Goal: Consume media (video, audio)

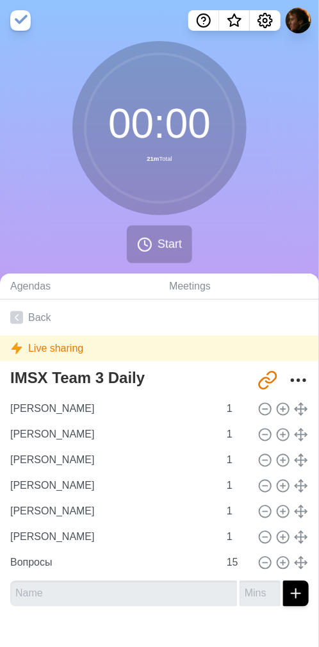
click at [232, 228] on div "00 : 00 21m Total Start" at bounding box center [159, 157] width 319 height 232
click at [167, 244] on span "Start" at bounding box center [170, 244] width 24 height 17
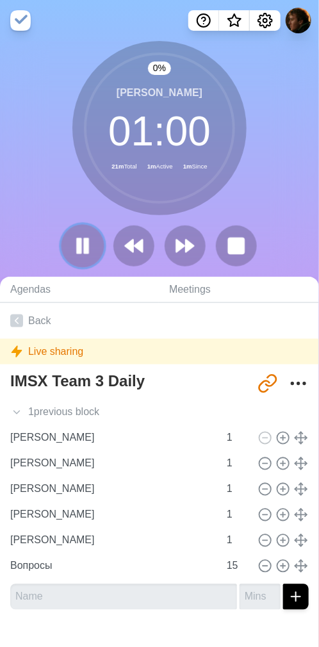
click at [81, 242] on rect at bounding box center [79, 246] width 4 height 14
click at [74, 243] on icon at bounding box center [83, 246] width 22 height 22
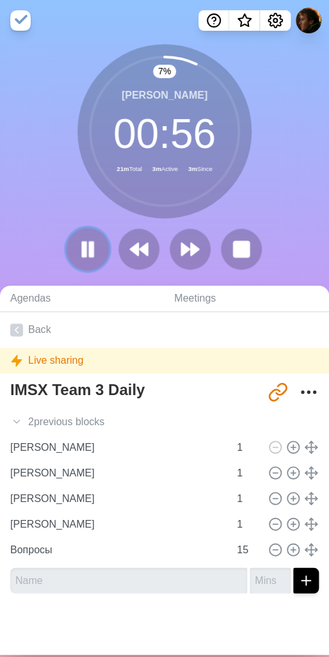
click at [77, 252] on icon at bounding box center [88, 249] width 22 height 22
click at [132, 256] on icon at bounding box center [139, 249] width 22 height 22
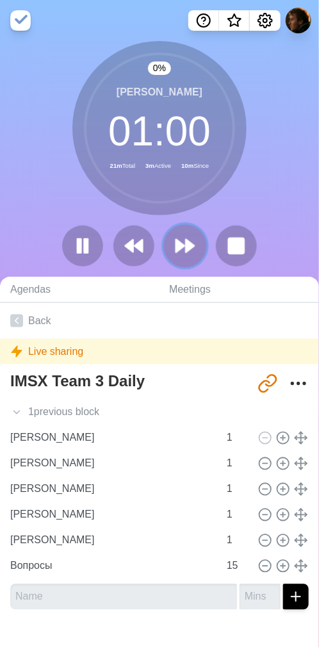
click at [184, 256] on icon at bounding box center [185, 246] width 22 height 22
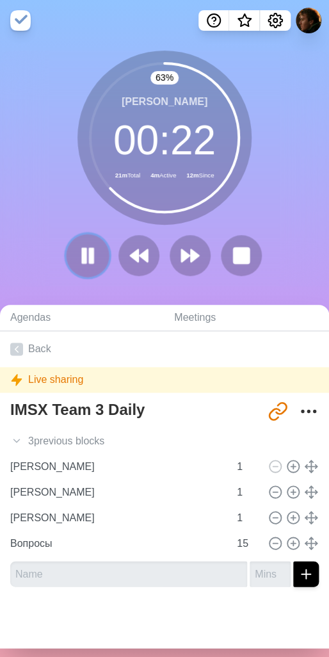
click at [83, 249] on rect at bounding box center [85, 255] width 4 height 14
click at [134, 261] on polygon at bounding box center [134, 255] width 8 height 13
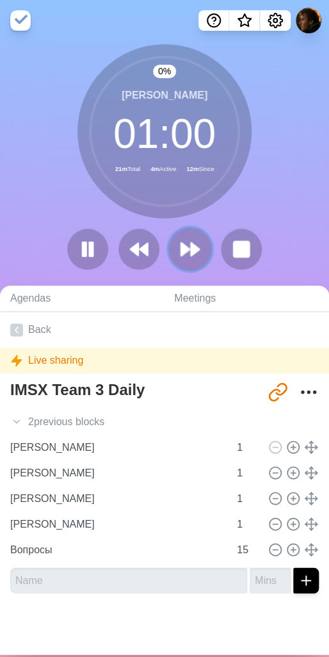
click at [181, 245] on polygon at bounding box center [185, 249] width 8 height 13
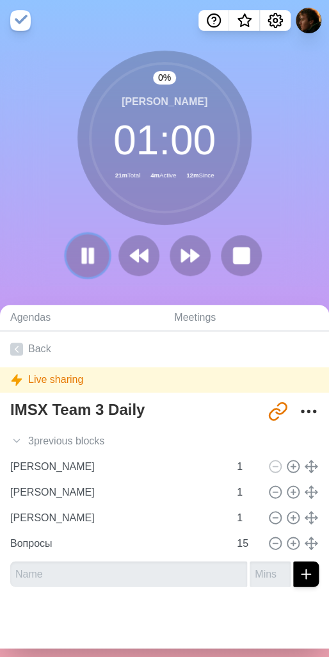
click at [83, 248] on rect at bounding box center [85, 255] width 4 height 14
click at [85, 254] on polygon at bounding box center [87, 255] width 13 height 16
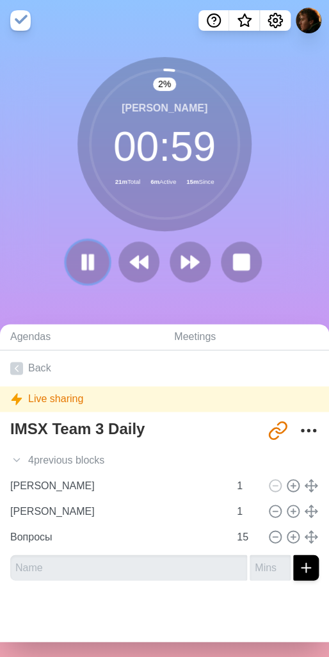
click at [66, 269] on button at bounding box center [87, 261] width 43 height 43
click at [277, 198] on div "2 % [PERSON_NAME] 00 : 59 21m Total 6m Active 16m Since" at bounding box center [164, 175] width 329 height 236
click at [276, 174] on div "2 % [PERSON_NAME] 00 : 59 21m Total 6m Active 16m Since" at bounding box center [164, 175] width 329 height 236
click at [282, 187] on div "2 % [PERSON_NAME] 00 : 59 21m Total 6m Active 16m Since" at bounding box center [164, 175] width 329 height 236
click at [248, 218] on div "2 % [PERSON_NAME] 00 : 59 21m Total 6m Active 17m Since" at bounding box center [164, 175] width 329 height 236
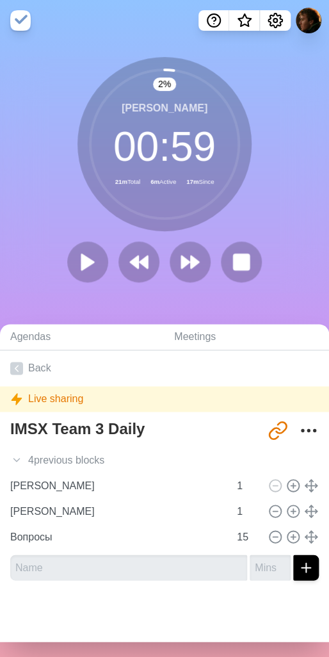
click at [66, 216] on div "2 % [PERSON_NAME] 00 : 59 21m Total 6m Active 17m Since" at bounding box center [164, 175] width 329 height 236
click at [52, 230] on div "2 % [PERSON_NAME] 00 : 59 21m Total 6m Active 17m Since" at bounding box center [164, 175] width 329 height 236
click at [88, 204] on icon at bounding box center [165, 144] width 154 height 154
click at [88, 255] on icon at bounding box center [88, 262] width 22 height 22
click at [67, 209] on div "5 % [PERSON_NAME] 00 : 57 21m Total 6m Active 18m Since" at bounding box center [164, 175] width 329 height 236
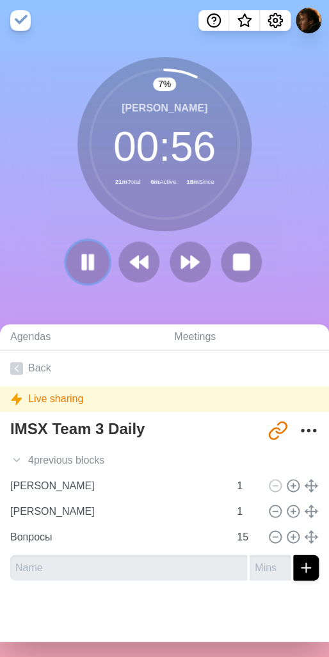
click at [77, 252] on icon at bounding box center [88, 262] width 22 height 22
click at [89, 232] on div "7 % [PERSON_NAME] 00 : 56 21m Total 6m Active 18m Since" at bounding box center [164, 175] width 329 height 236
click at [81, 255] on polygon at bounding box center [87, 262] width 13 height 16
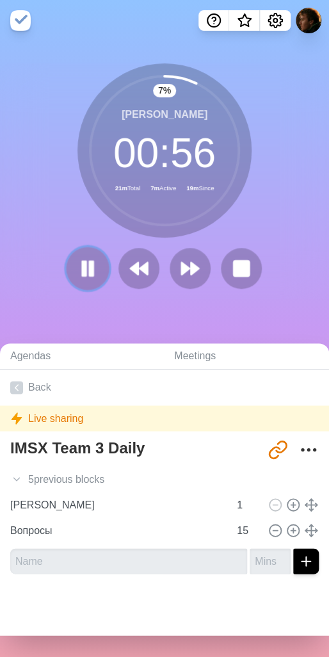
click at [90, 263] on rect at bounding box center [92, 268] width 4 height 14
click at [82, 271] on polygon at bounding box center [87, 268] width 13 height 16
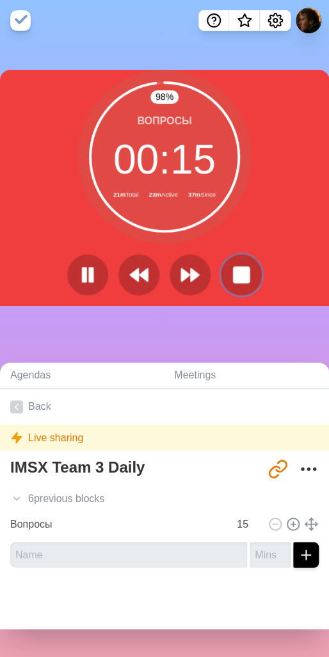
drag, startPoint x: 236, startPoint y: 275, endPoint x: 209, endPoint y: 222, distance: 59.0
click at [236, 275] on rect at bounding box center [241, 274] width 15 height 15
